Goal: Task Accomplishment & Management: Complete application form

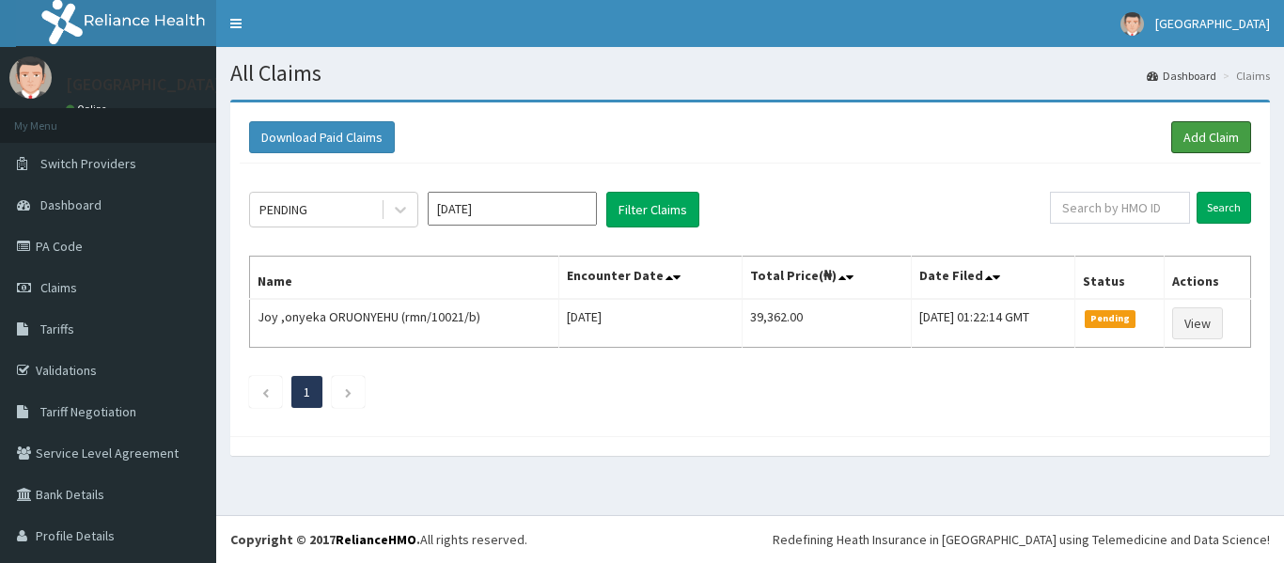
click at [1174, 138] on link "Add Claim" at bounding box center [1211, 137] width 80 height 32
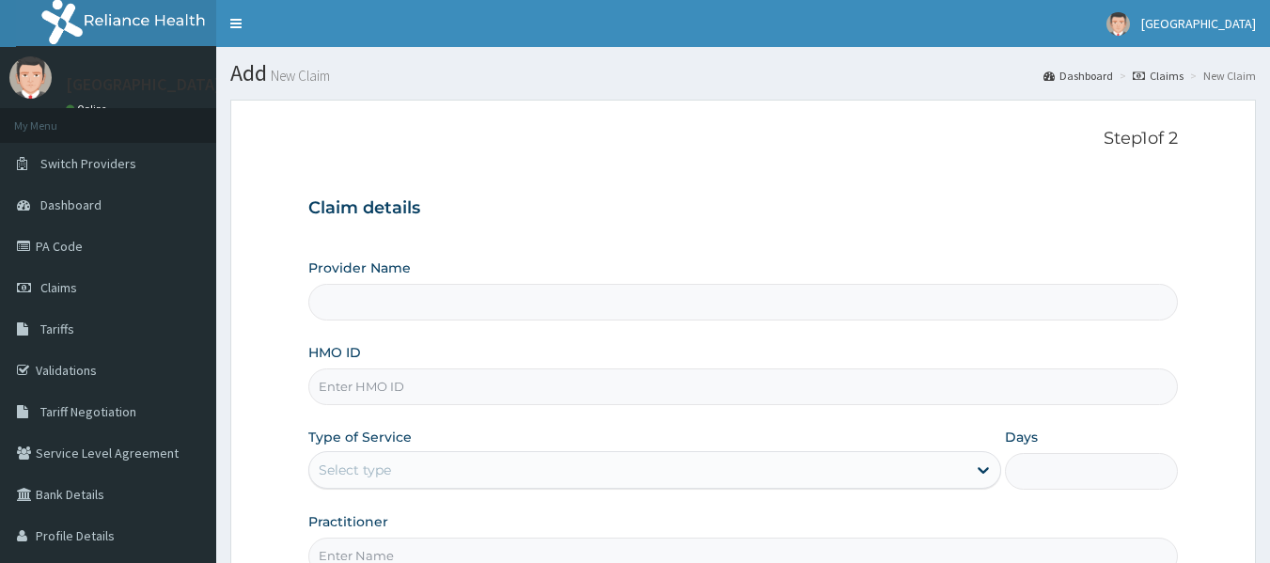
click at [690, 377] on input "HMO ID" at bounding box center [743, 386] width 870 height 37
type input "100"
type input "[GEOGRAPHIC_DATA]"
type input "1"
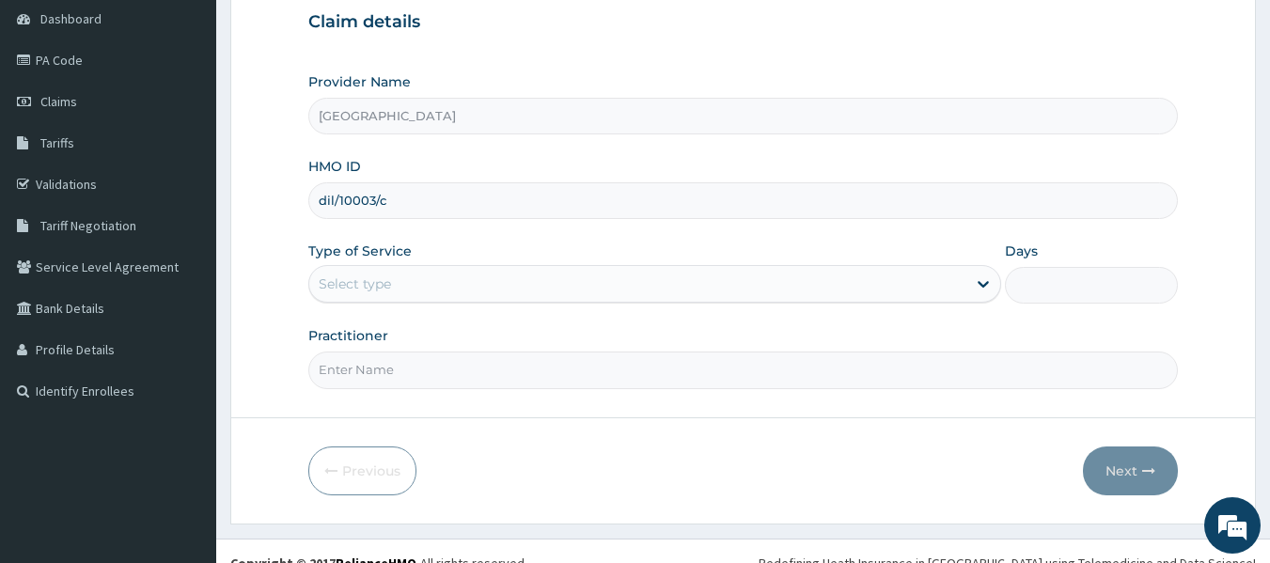
scroll to position [210, 0]
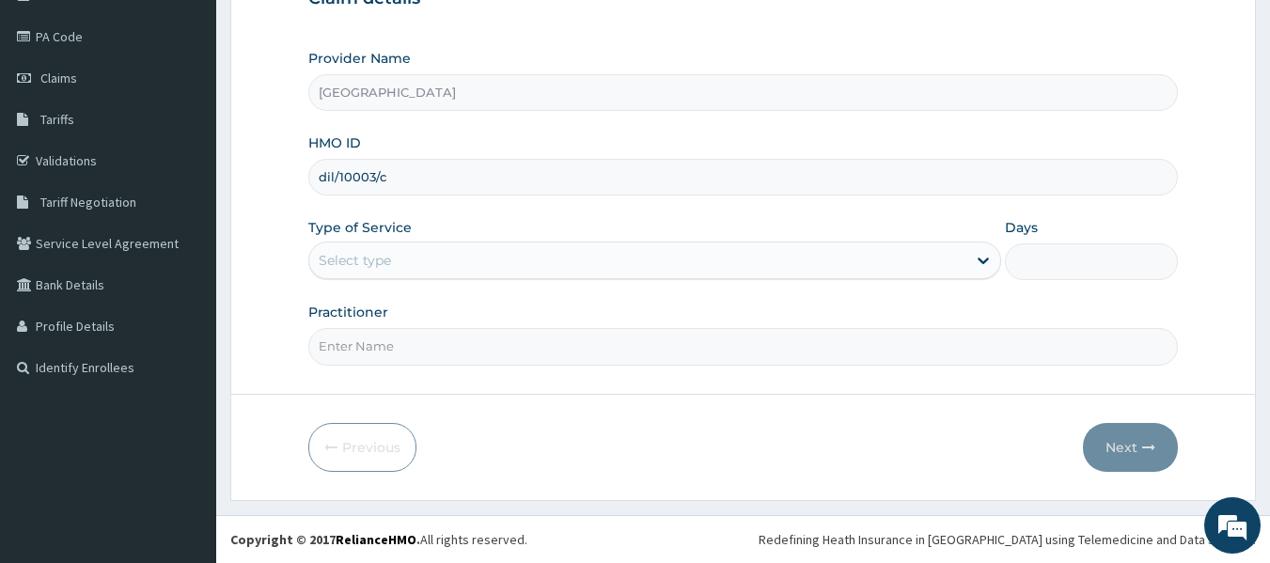
type input "dil/10003/c"
click at [483, 256] on div "Select type" at bounding box center [637, 260] width 657 height 30
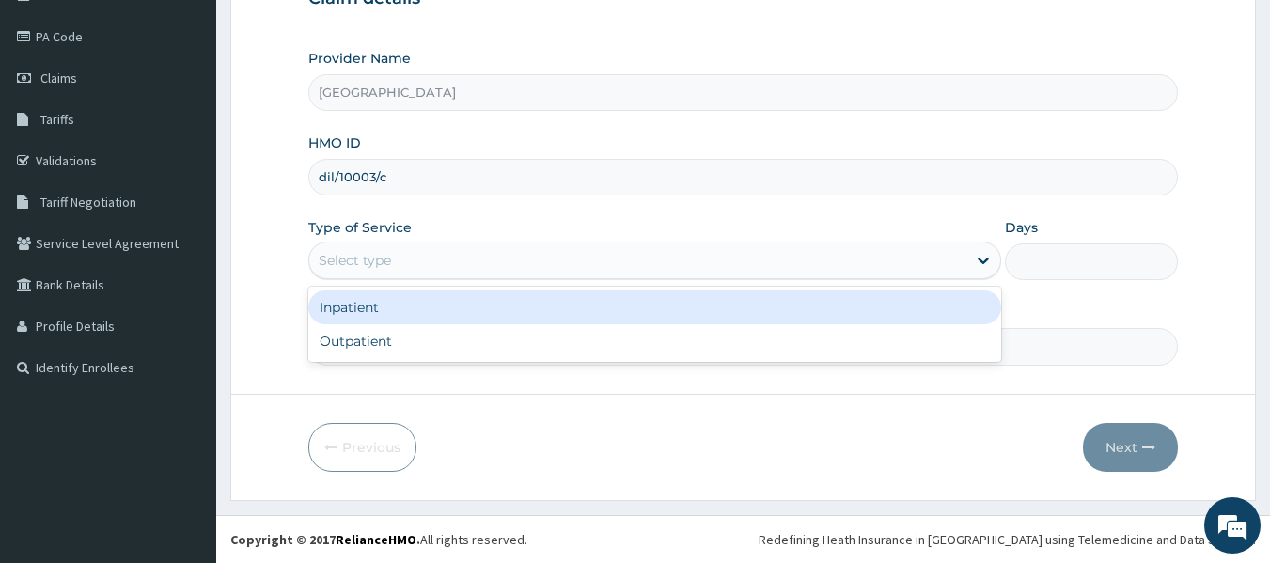
click at [450, 302] on div "Inpatient" at bounding box center [654, 307] width 693 height 34
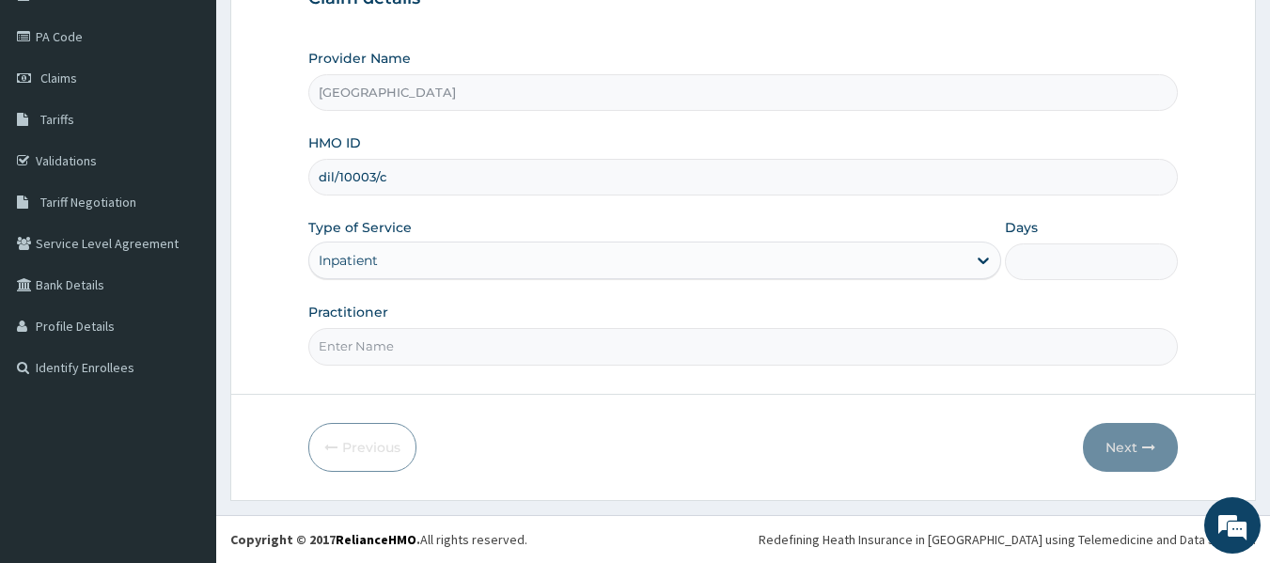
click at [447, 341] on input "Practitioner" at bounding box center [743, 346] width 870 height 37
type input "DR Dike"
click at [1068, 270] on input "Days" at bounding box center [1091, 261] width 173 height 37
type input "2"
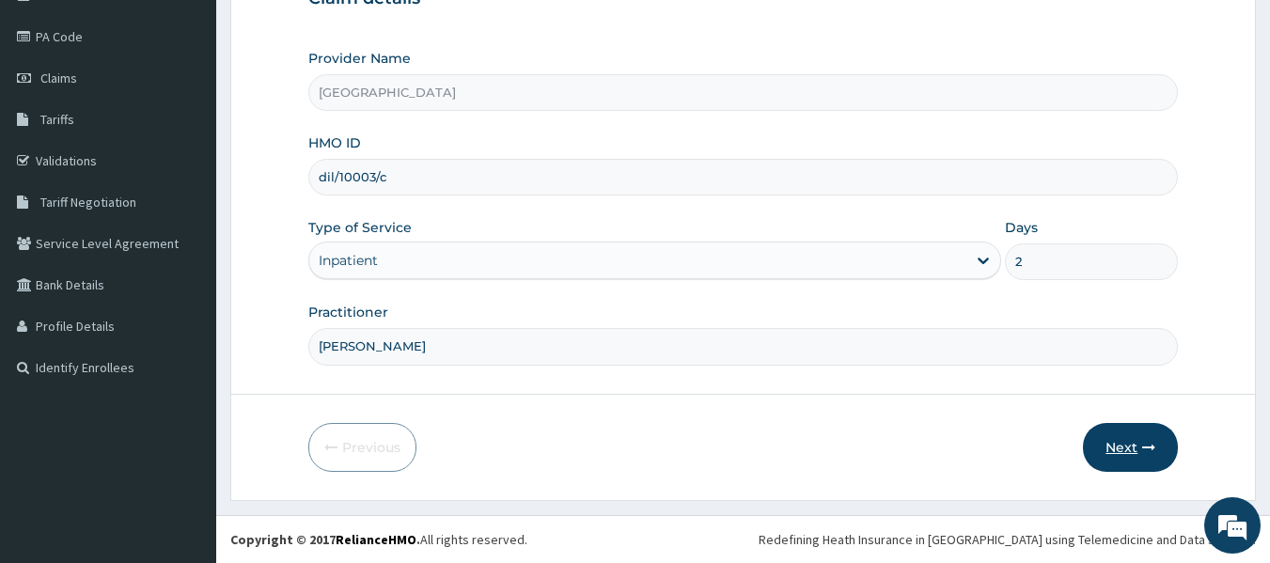
click at [1110, 452] on button "Next" at bounding box center [1130, 447] width 95 height 49
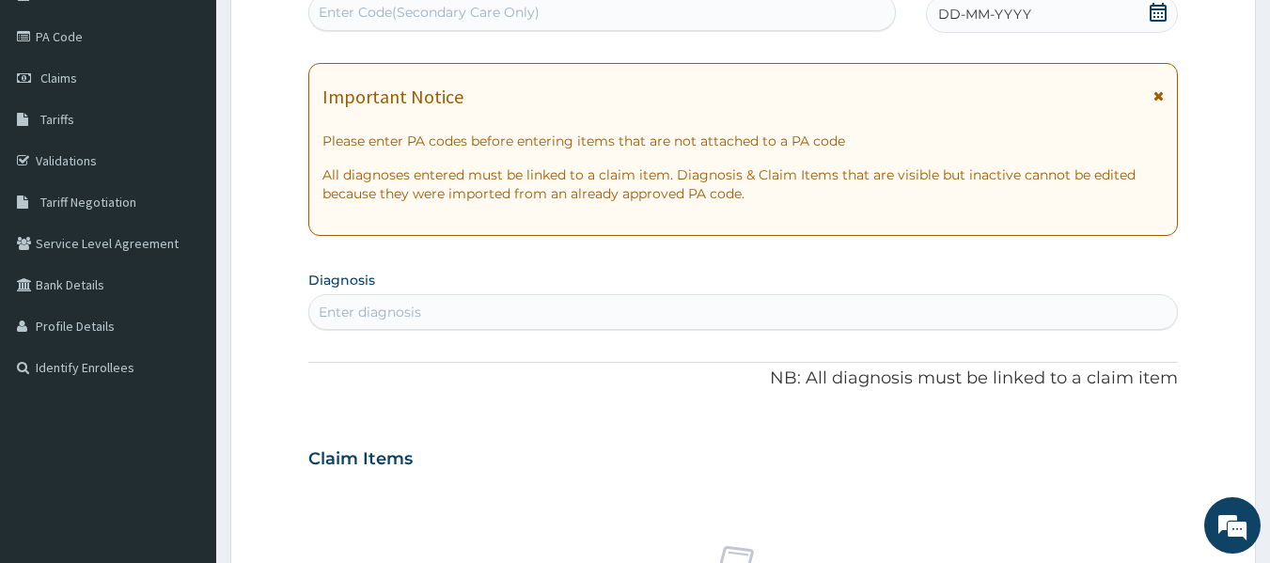
click at [746, 24] on div "Enter Code(Secondary Care Only)" at bounding box center [602, 12] width 587 height 30
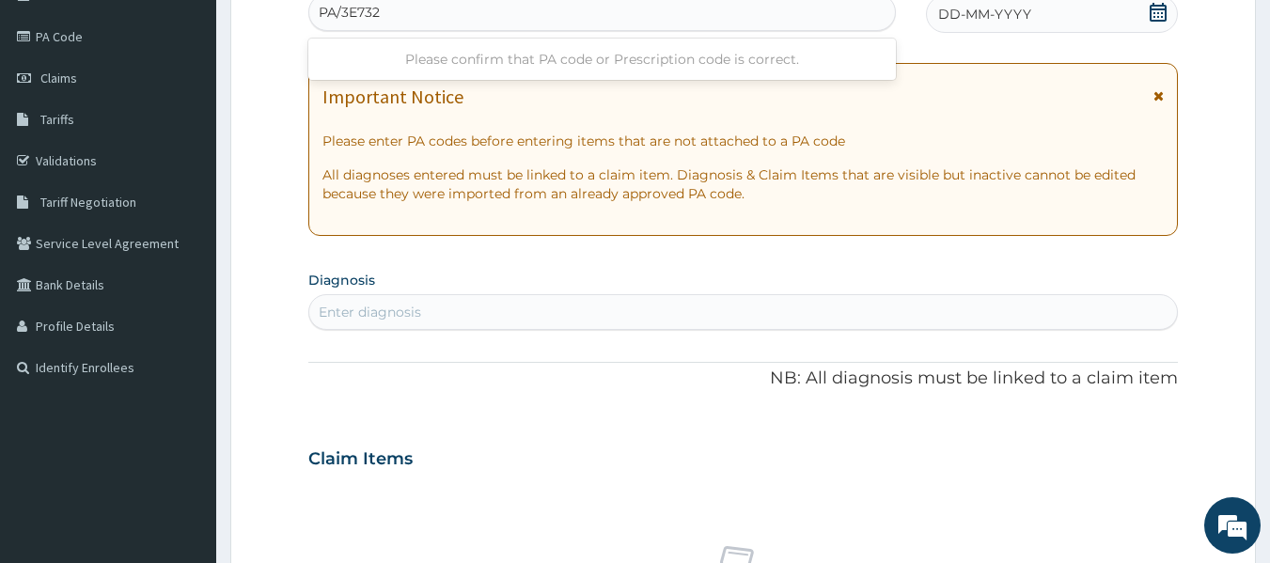
type input "PA/3E7326"
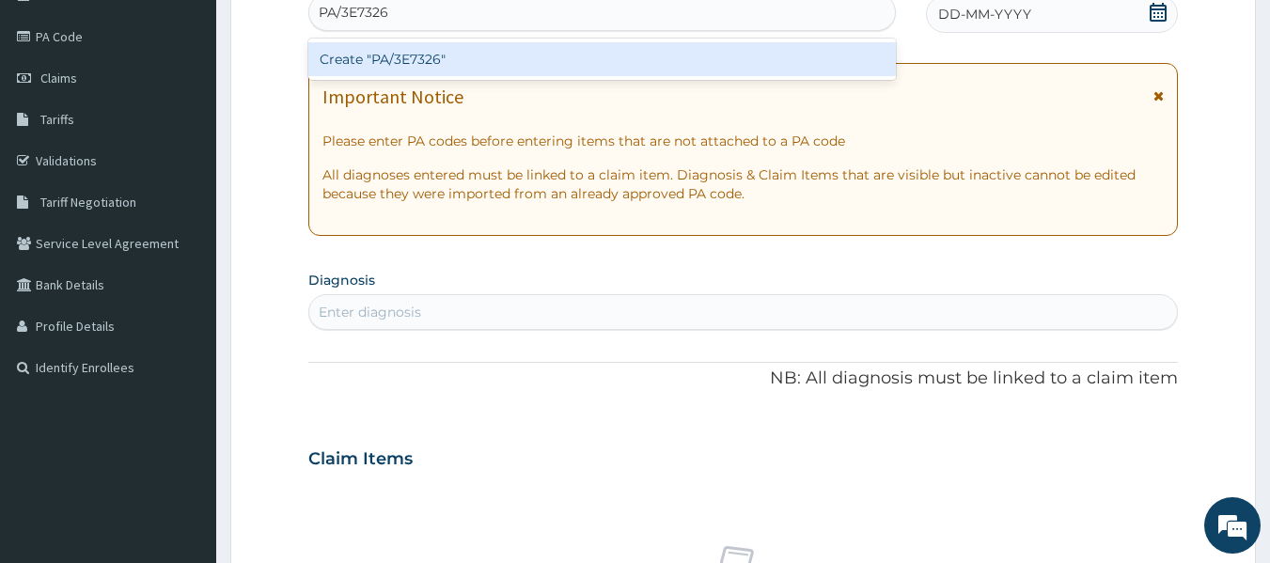
click at [783, 65] on div "Create "PA/3E7326"" at bounding box center [602, 59] width 588 height 34
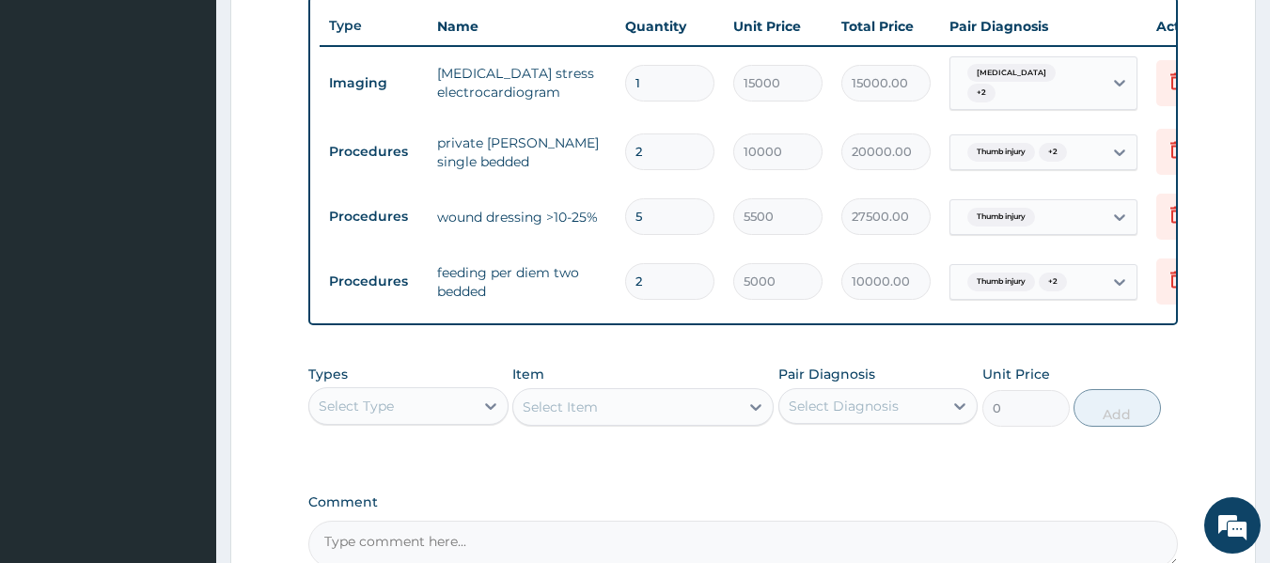
scroll to position [211, 0]
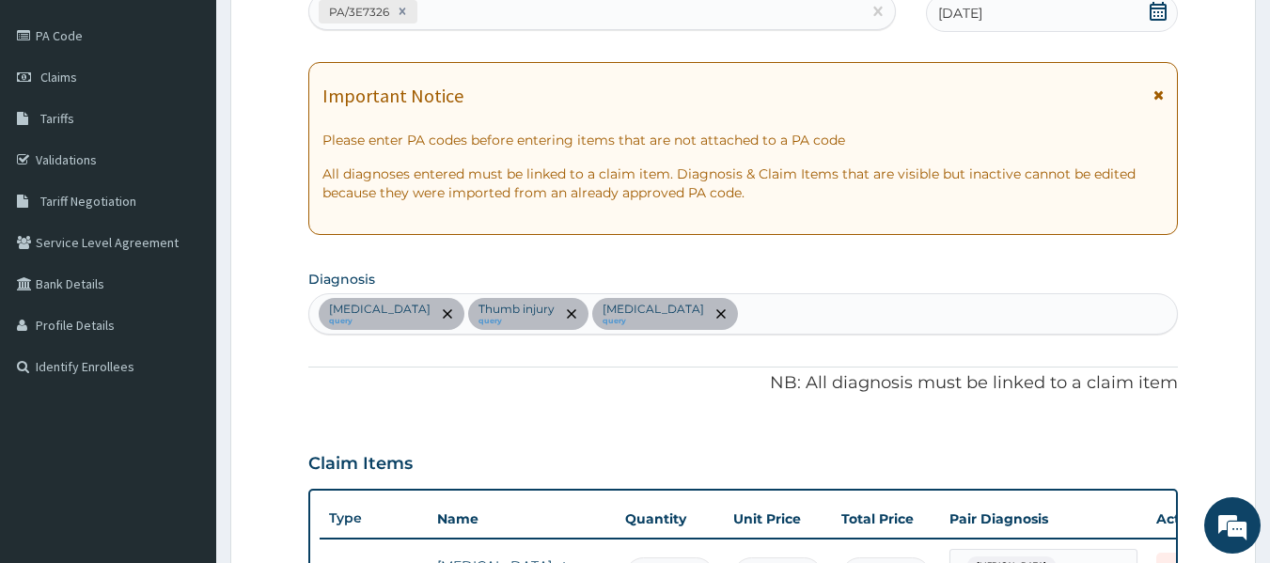
click at [509, 8] on div "PA/3E7326" at bounding box center [585, 11] width 553 height 31
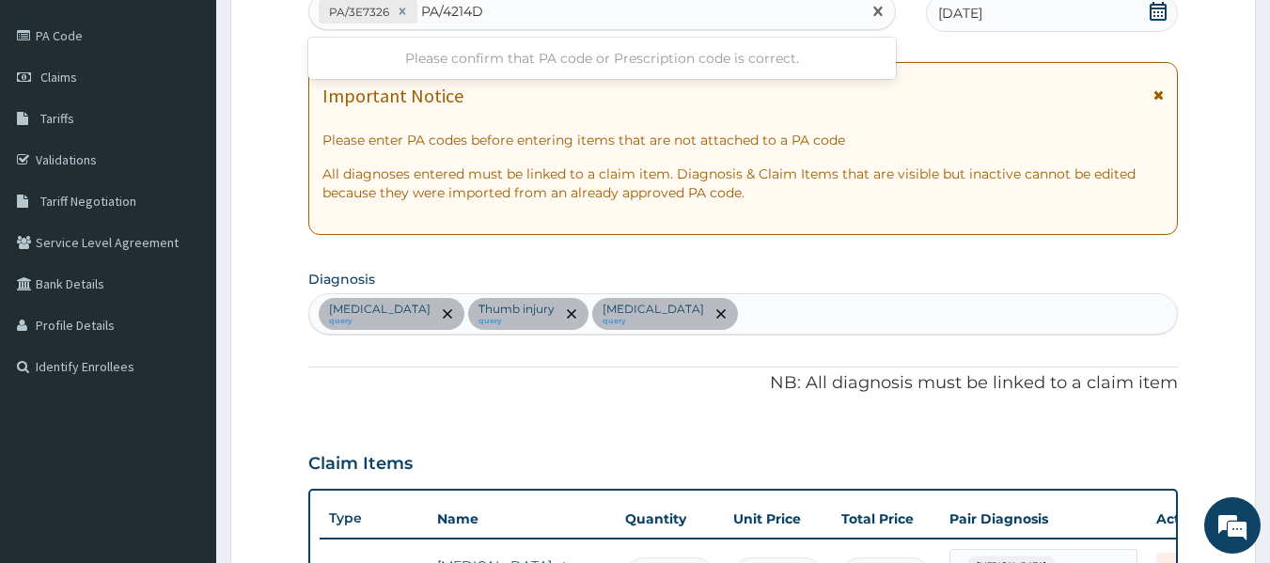
type input "PA/4214DF"
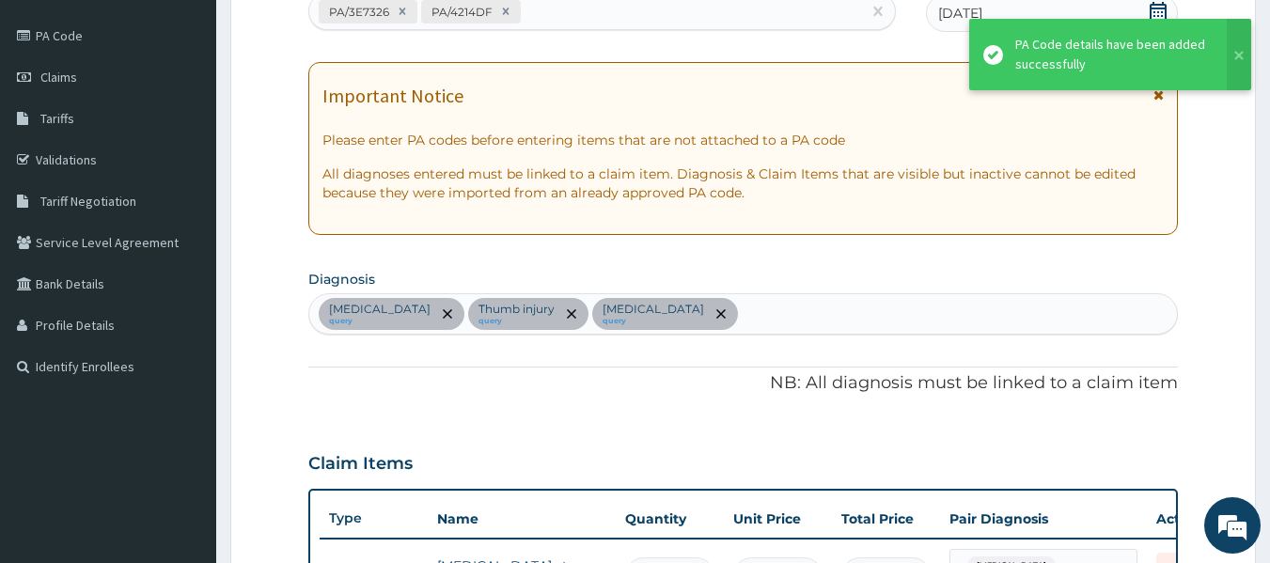
scroll to position [768, 0]
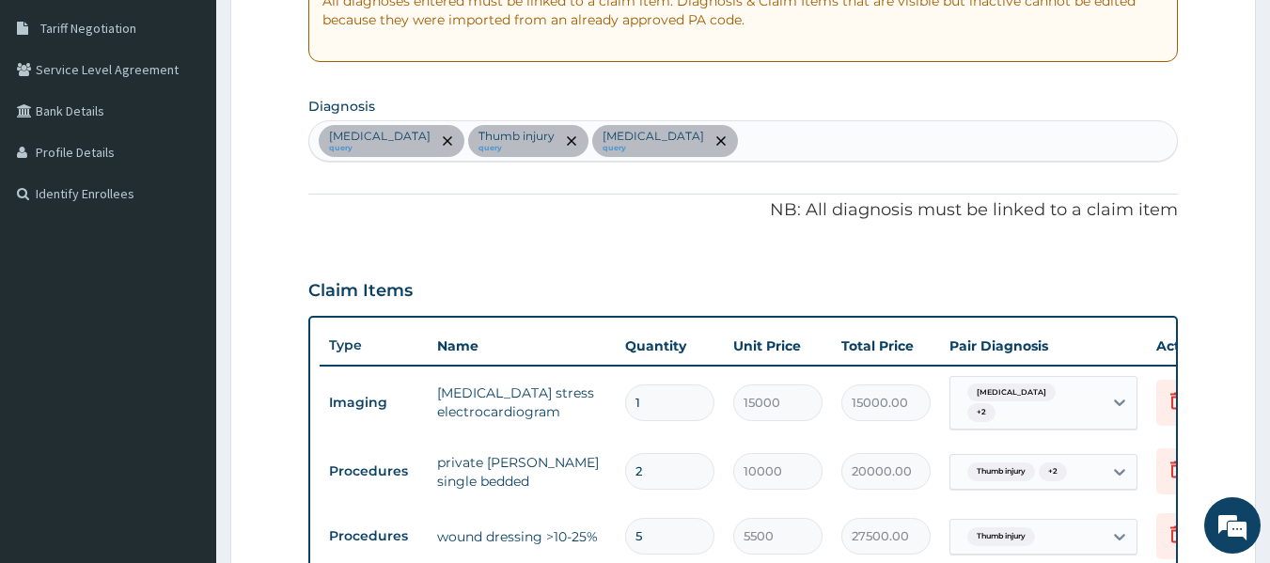
scroll to position [317, 0]
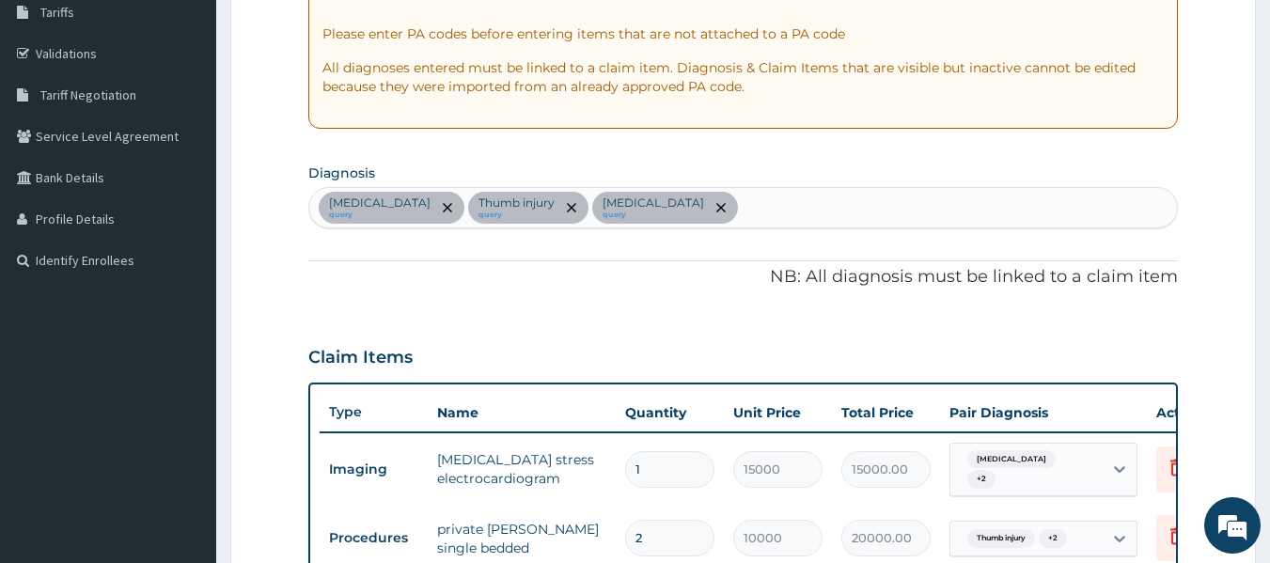
click at [757, 203] on div "Respiratory tract infection query Thumb injury query Malaria query" at bounding box center [743, 207] width 869 height 39
type input "h"
